Goal: Obtain resource: Download file/media

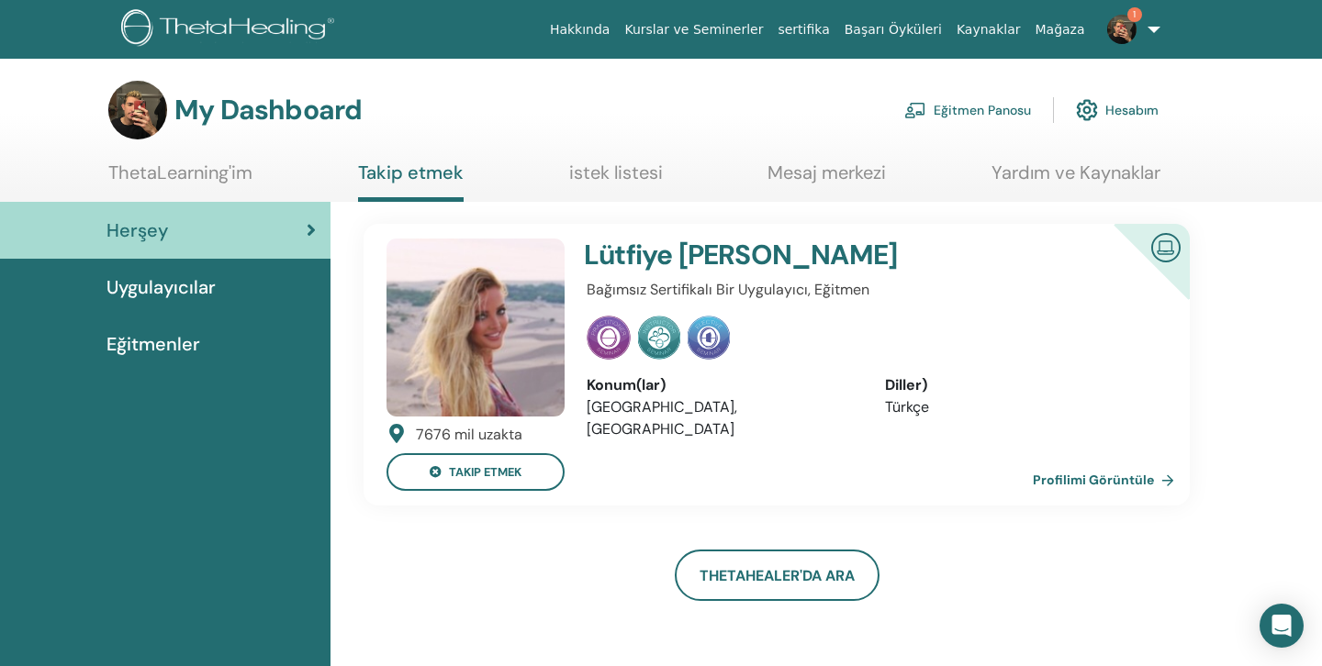
click at [991, 112] on link "Eğitmen Panosu" at bounding box center [967, 110] width 127 height 40
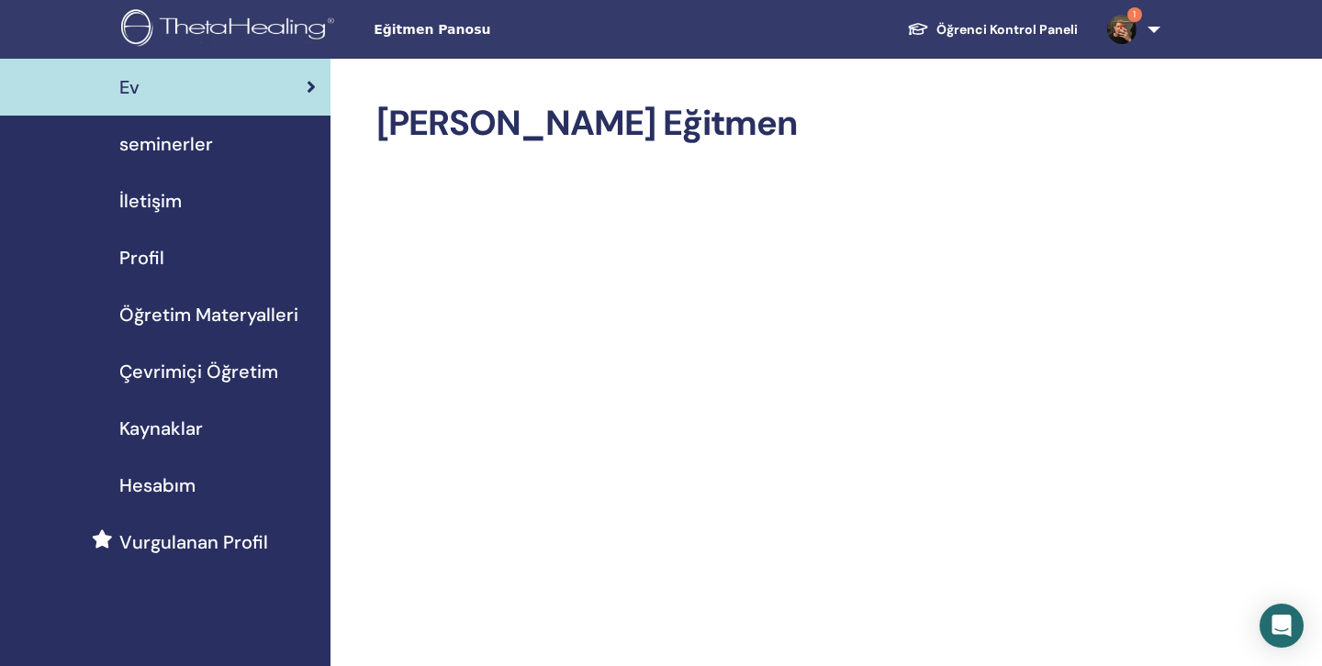
click at [232, 325] on span "Öğretim Materyalleri" at bounding box center [208, 315] width 179 height 28
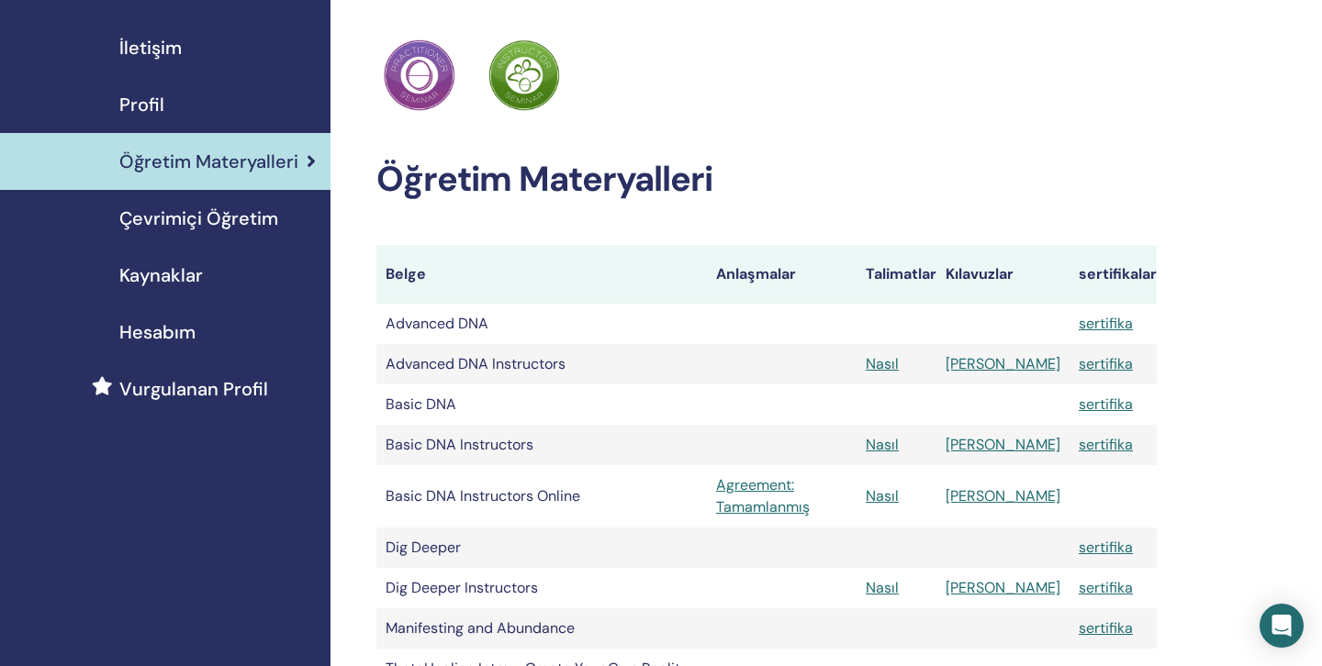
scroll to position [161, 0]
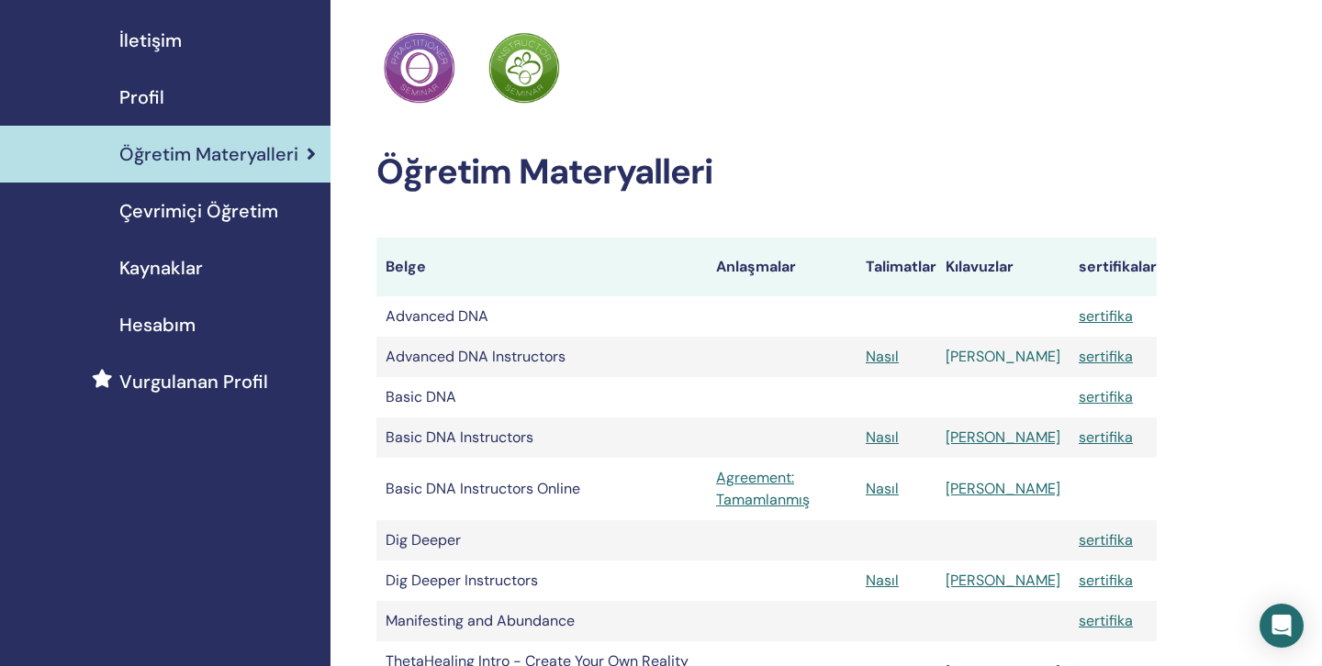
click at [1013, 363] on link "Manuel" at bounding box center [1002, 356] width 115 height 19
